Goal: Information Seeking & Learning: Learn about a topic

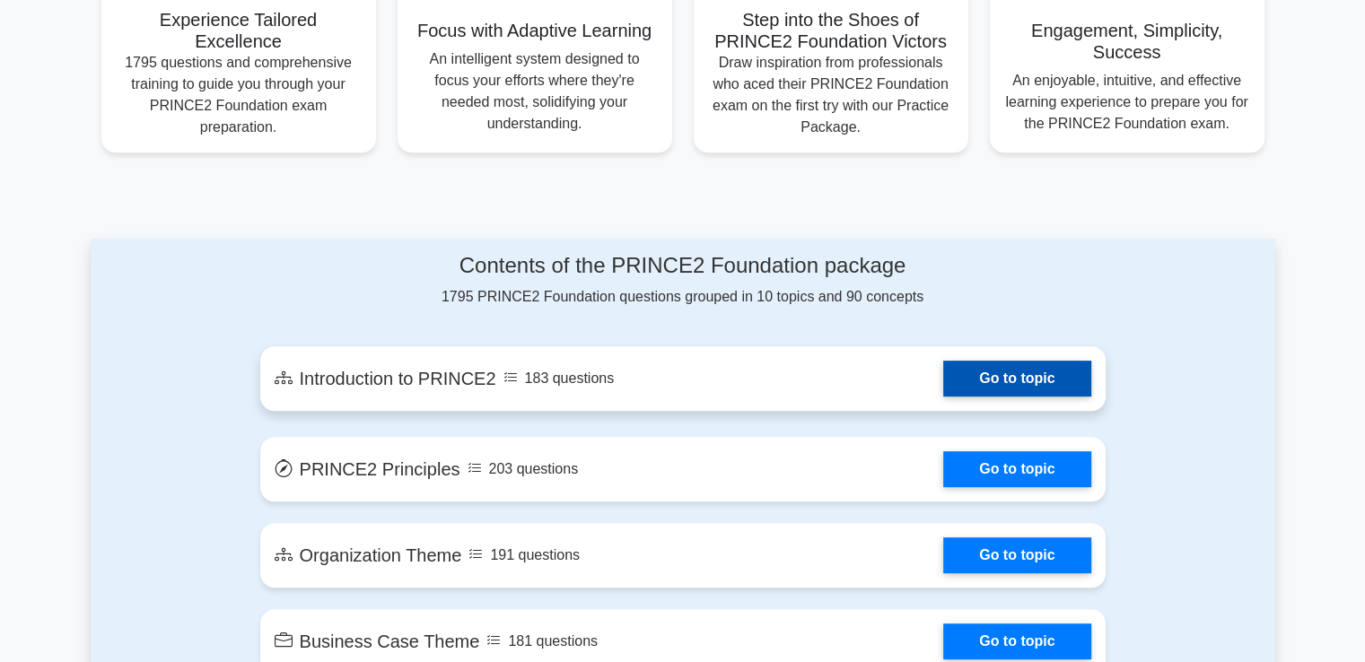
click at [1055, 381] on link "Go to topic" at bounding box center [1016, 379] width 147 height 36
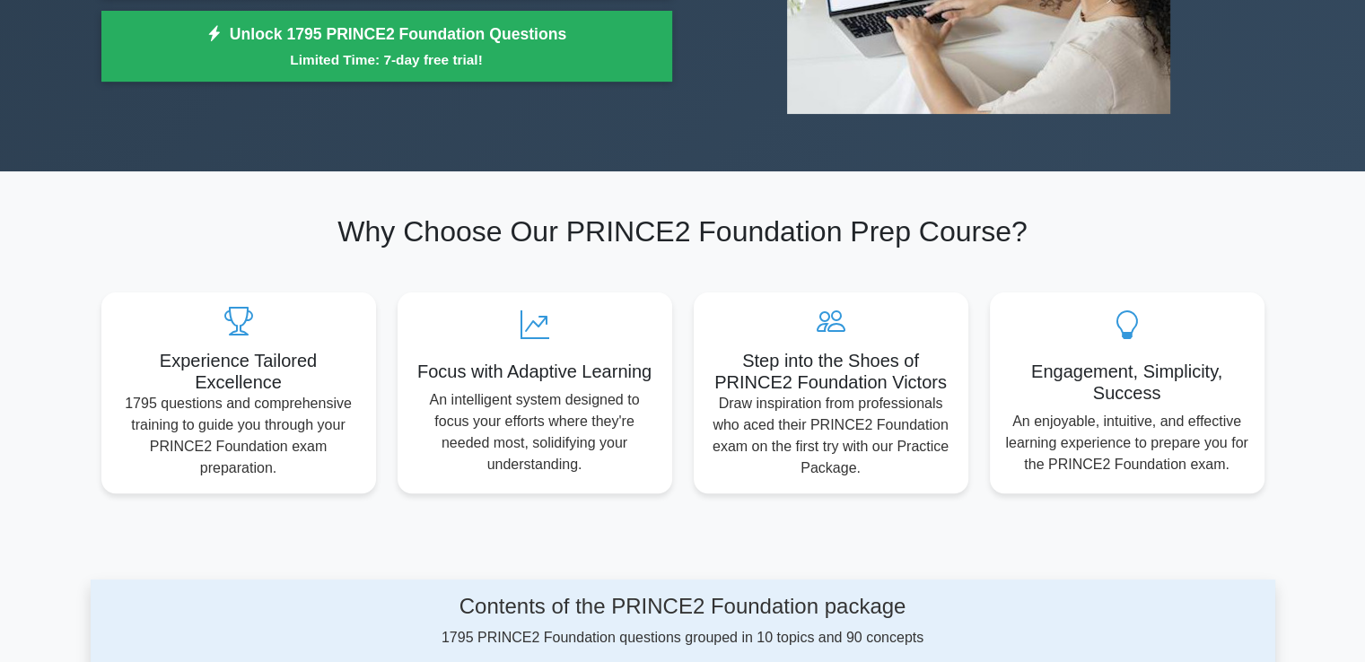
scroll to position [337, 0]
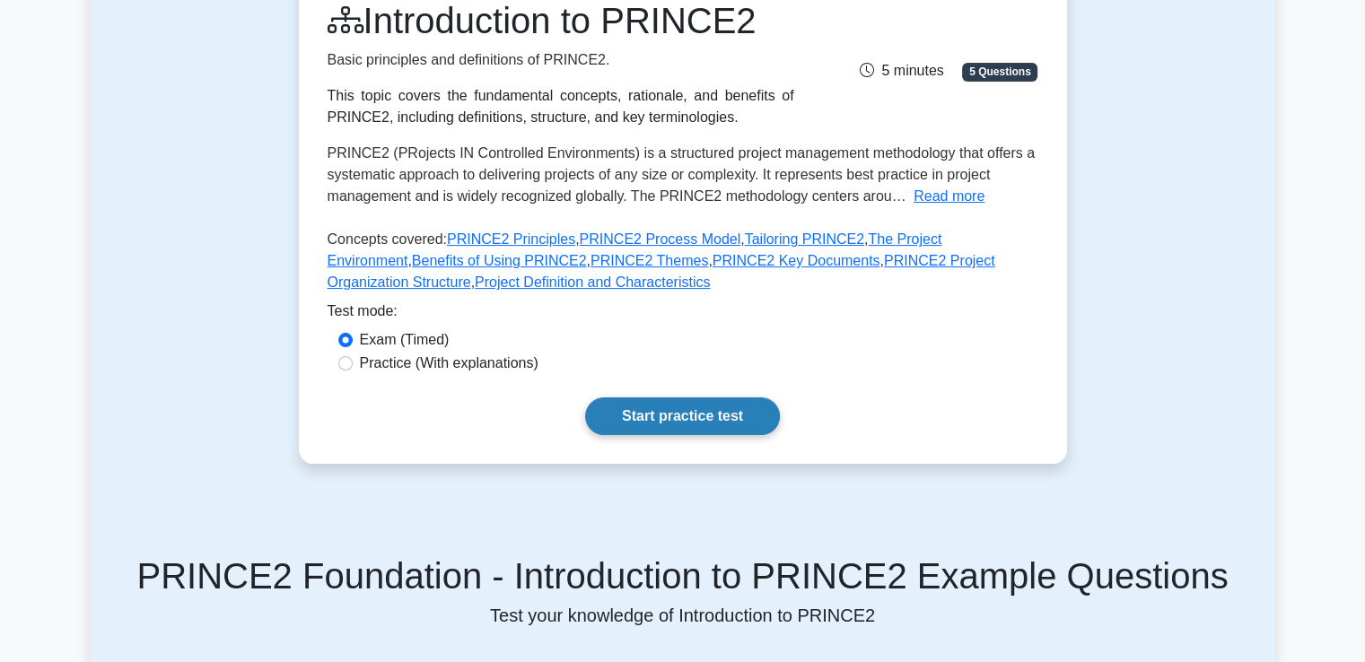
click at [657, 408] on link "Start practice test" at bounding box center [682, 417] width 195 height 38
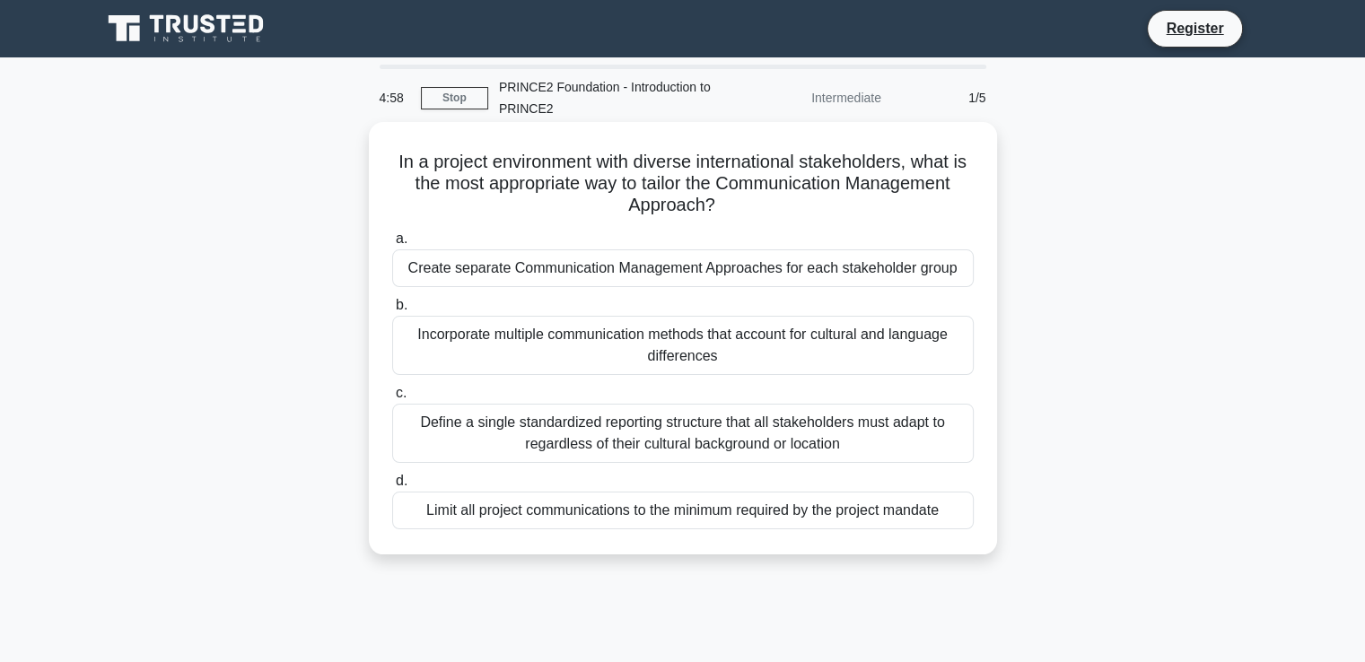
click at [562, 263] on div "Create separate Communication Management Approaches for each stakeholder group" at bounding box center [682, 268] width 581 height 38
click at [392, 245] on input "a. Create separate Communication Management Approaches for each stakeholder gro…" at bounding box center [392, 239] width 0 height 12
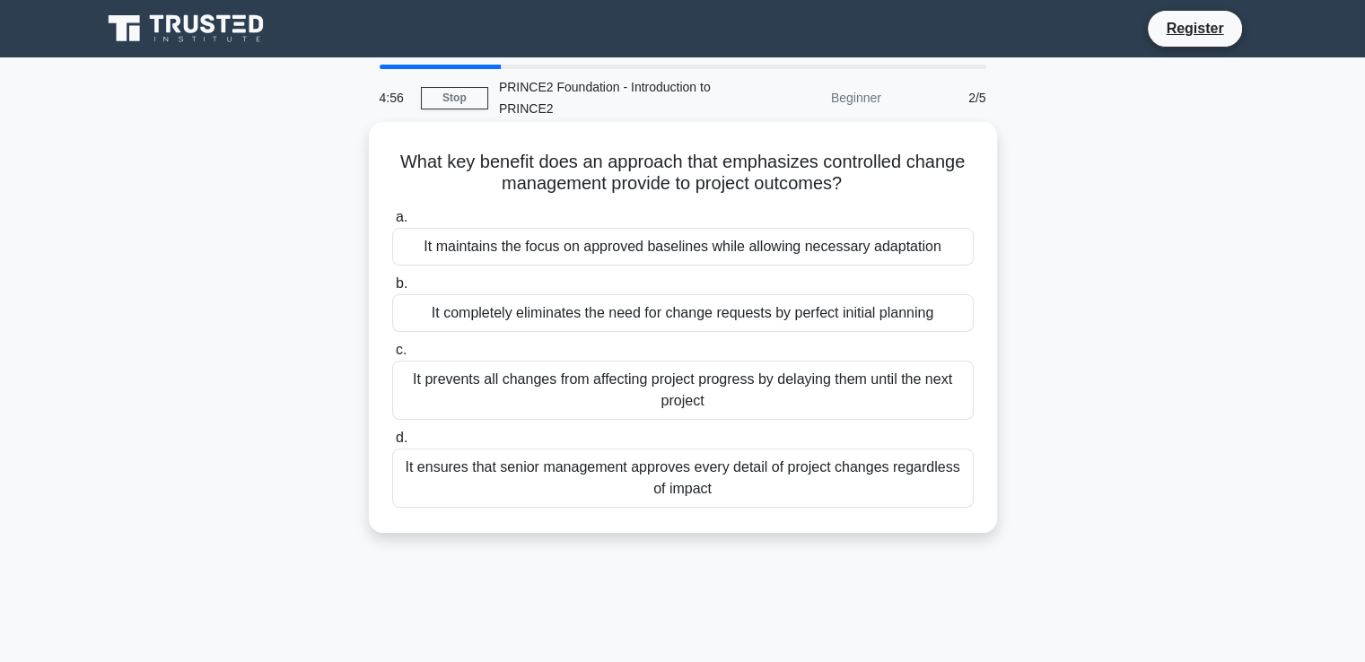
click at [563, 258] on div "It maintains the focus on approved baselines while allowing necessary adaptation" at bounding box center [682, 247] width 581 height 38
click at [392, 223] on input "a. It maintains the focus on approved baselines while allowing necessary adapta…" at bounding box center [392, 218] width 0 height 12
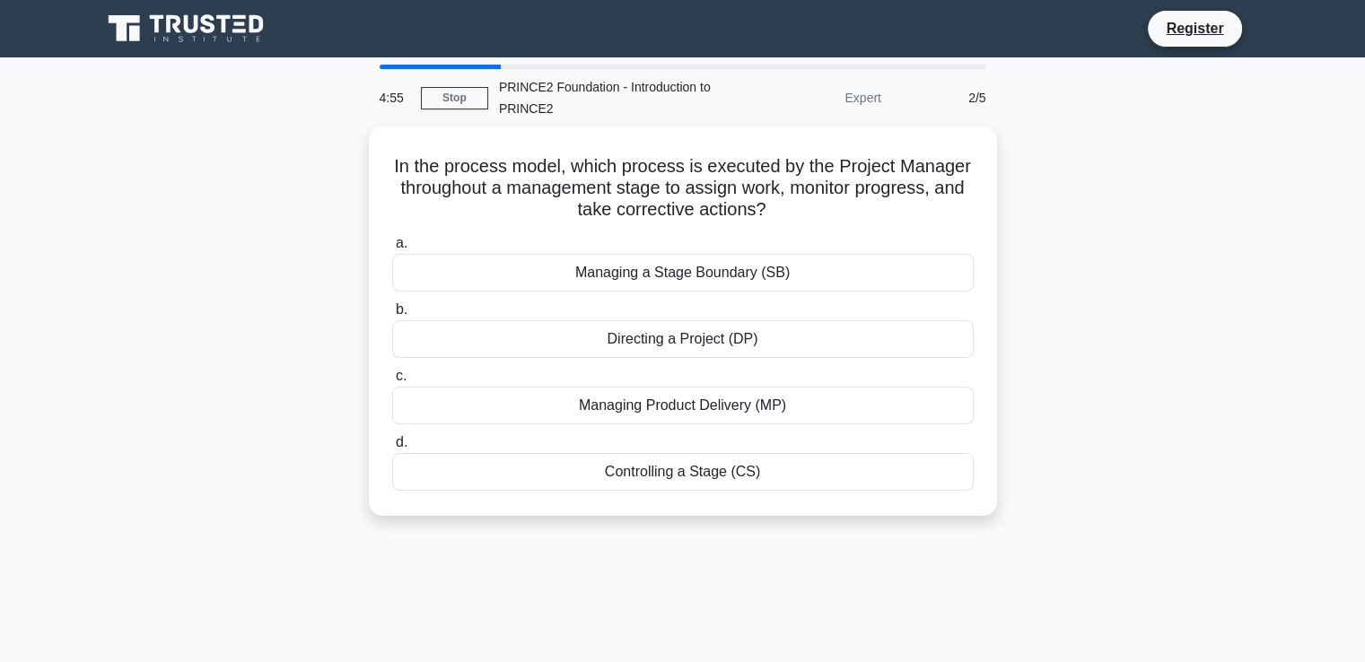
click at [563, 258] on div "Managing a Stage Boundary (SB)" at bounding box center [682, 273] width 581 height 38
click at [392, 249] on input "a. Managing a Stage Boundary (SB)" at bounding box center [392, 244] width 0 height 12
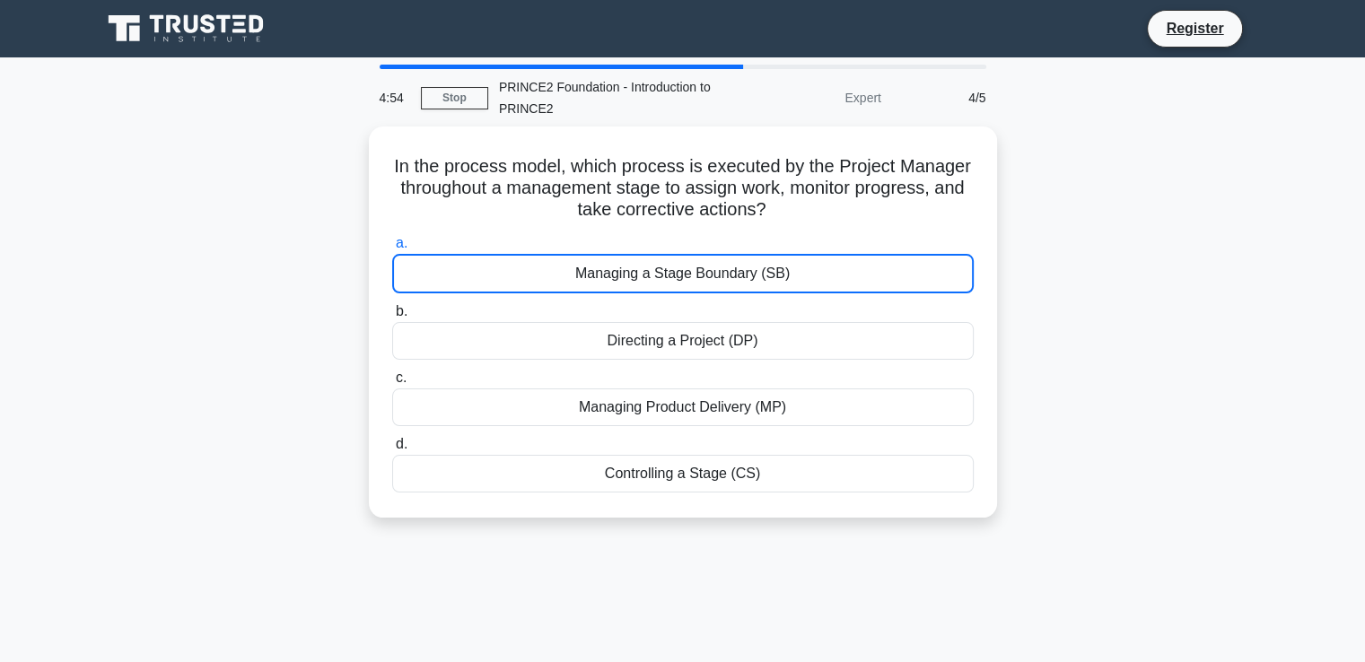
click at [563, 258] on div "Managing a Stage Boundary (SB)" at bounding box center [682, 273] width 581 height 39
click at [392, 249] on input "a. Managing a Stage Boundary (SB)" at bounding box center [392, 244] width 0 height 12
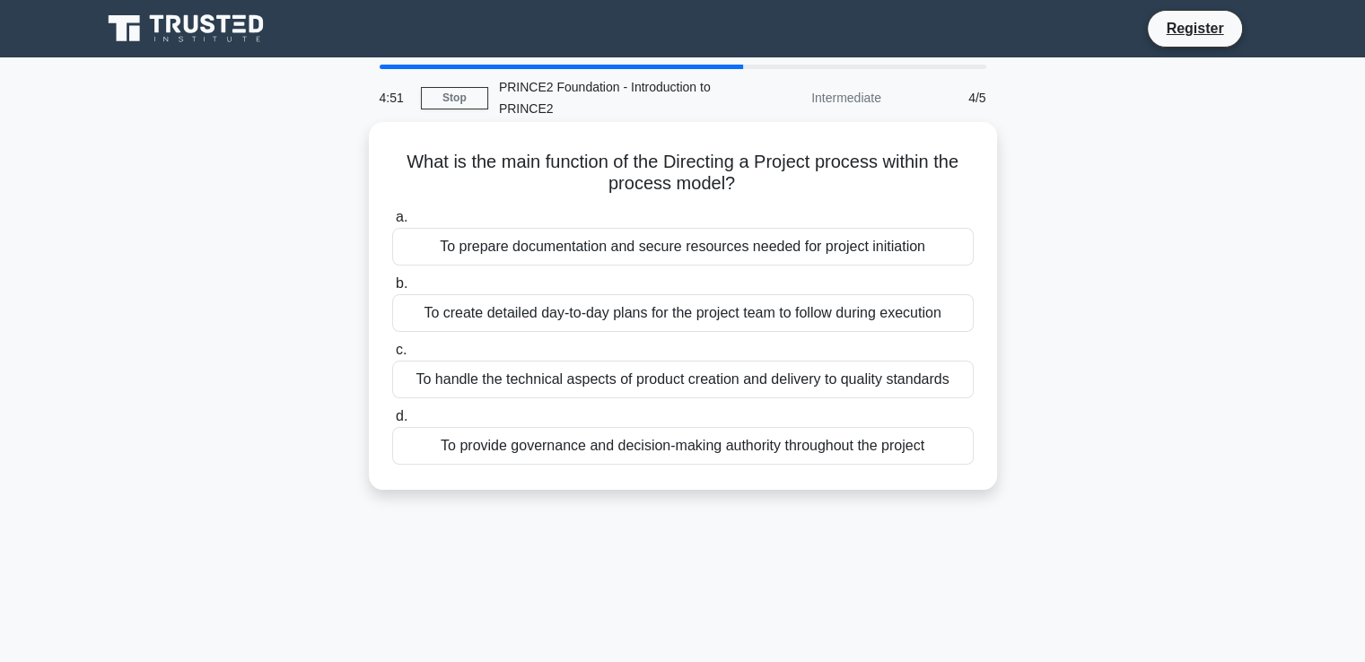
click at [565, 259] on div "To prepare documentation and secure resources needed for project initiation" at bounding box center [682, 247] width 581 height 38
click at [392, 223] on input "a. To prepare documentation and secure resources needed for project initiation" at bounding box center [392, 218] width 0 height 12
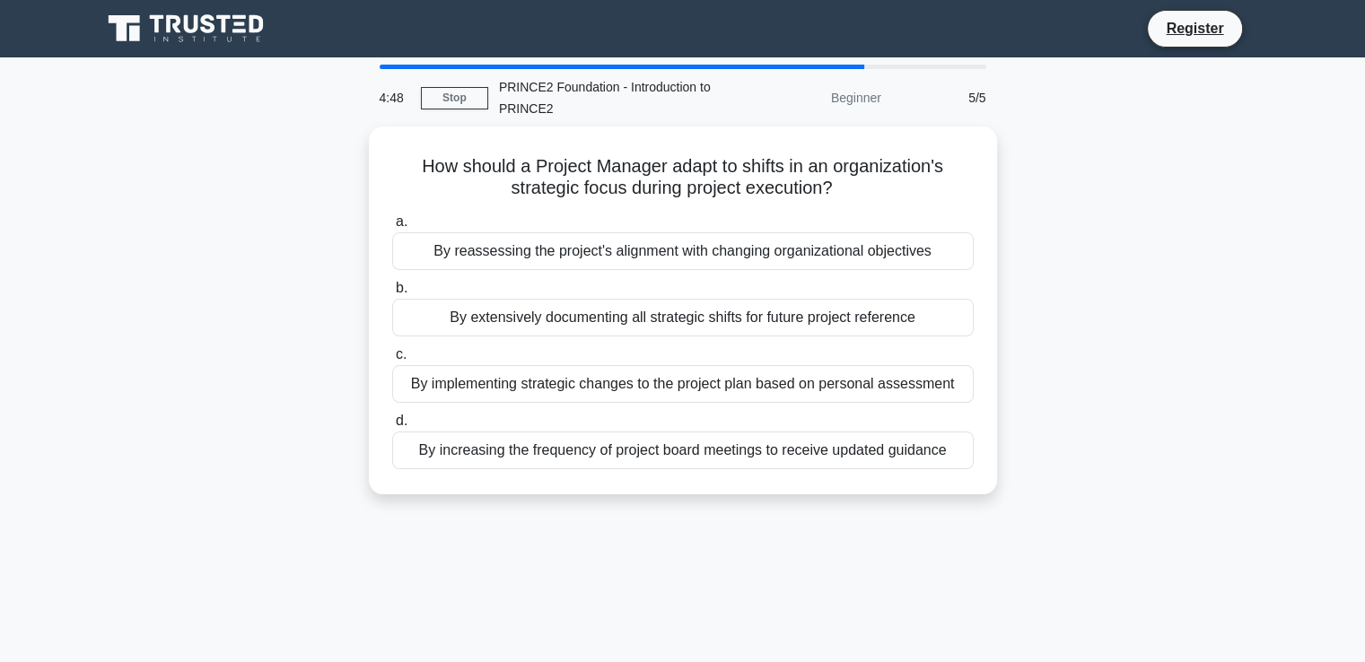
click at [565, 259] on div "By reassessing the project's alignment with changing organizational objectives" at bounding box center [682, 251] width 581 height 38
click at [392, 228] on input "a. By reassessing the project's alignment with changing organizational objectiv…" at bounding box center [392, 222] width 0 height 12
